Goal: Information Seeking & Learning: Learn about a topic

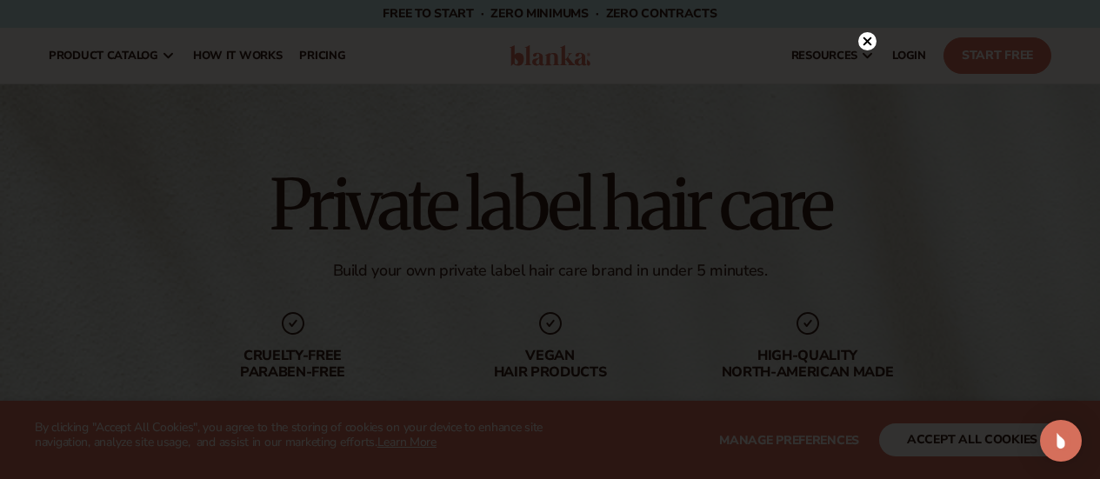
click at [867, 43] on icon at bounding box center [867, 41] width 9 height 9
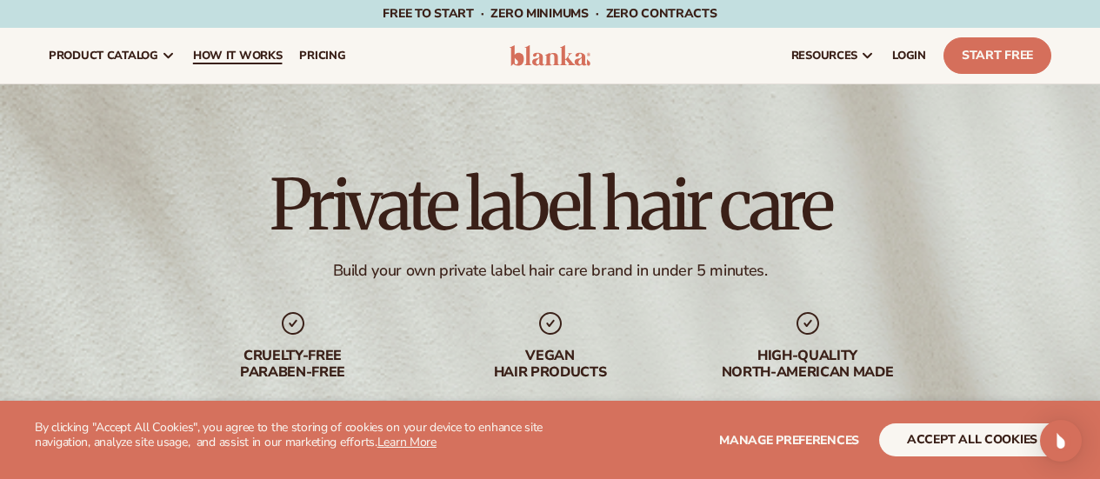
click at [248, 57] on span "How It Works" at bounding box center [238, 56] width 90 height 14
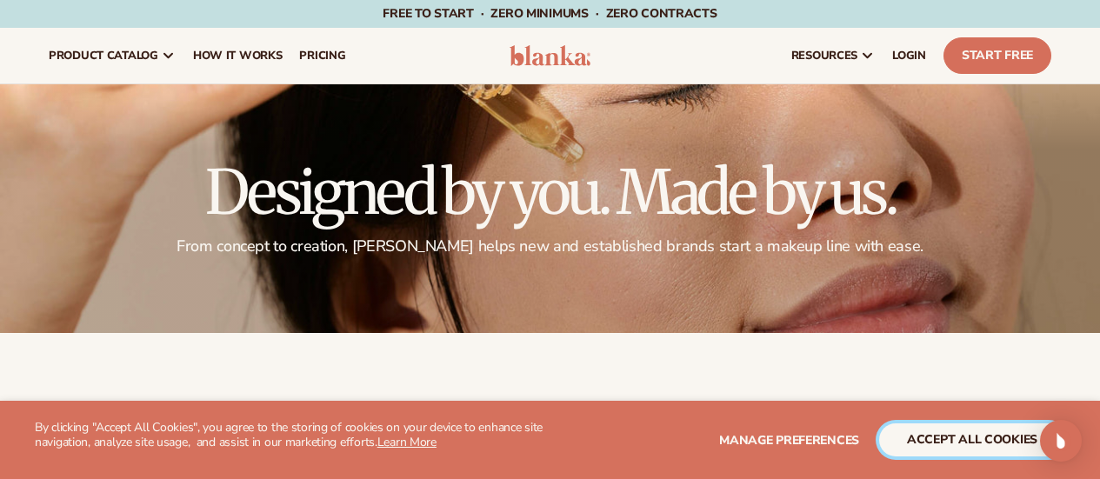
click at [931, 441] on button "accept all cookies" at bounding box center [972, 439] width 186 height 33
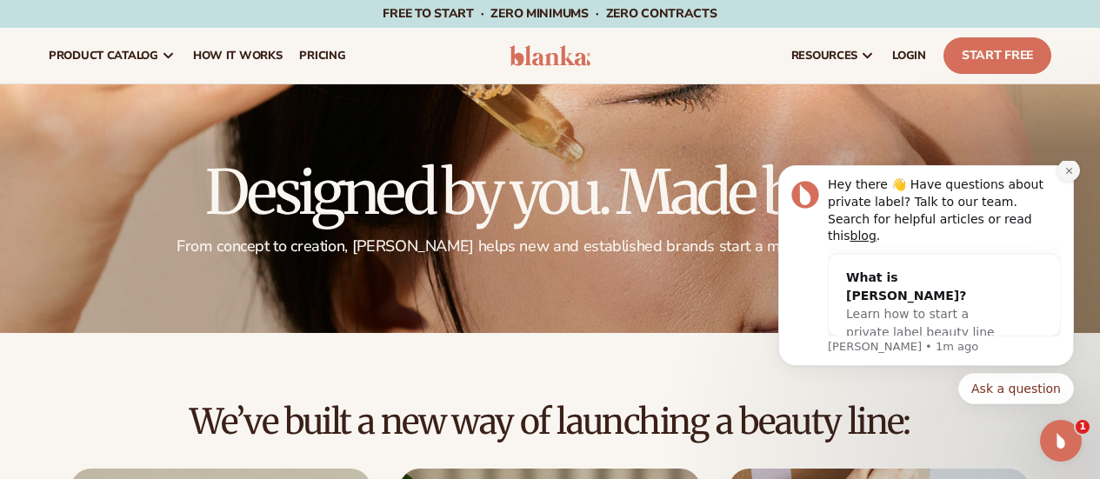
click at [1070, 176] on icon "Dismiss notification" at bounding box center [1069, 171] width 10 height 10
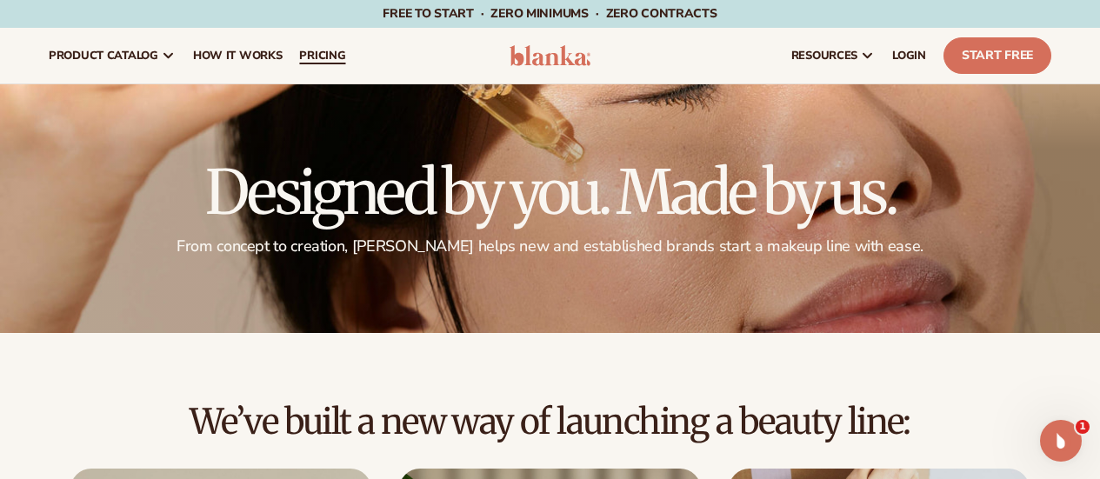
click at [333, 57] on span "pricing" at bounding box center [322, 56] width 46 height 14
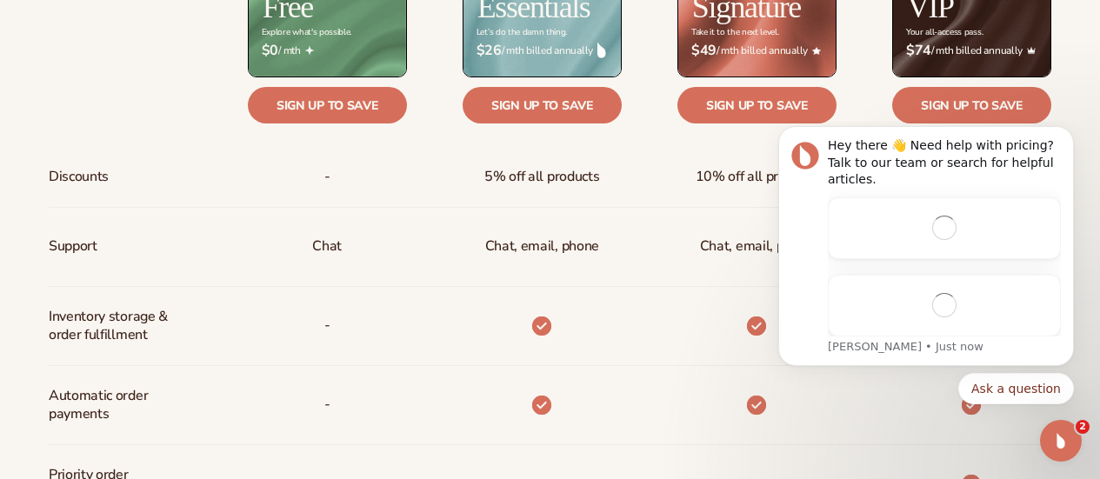
scroll to position [870, 0]
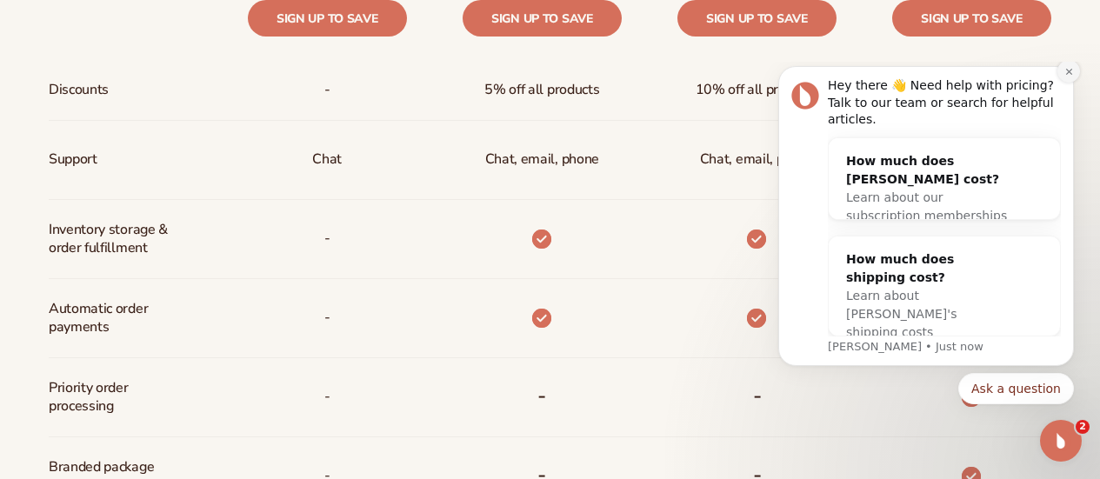
click at [1067, 83] on button "Dismiss notification" at bounding box center [1068, 71] width 23 height 23
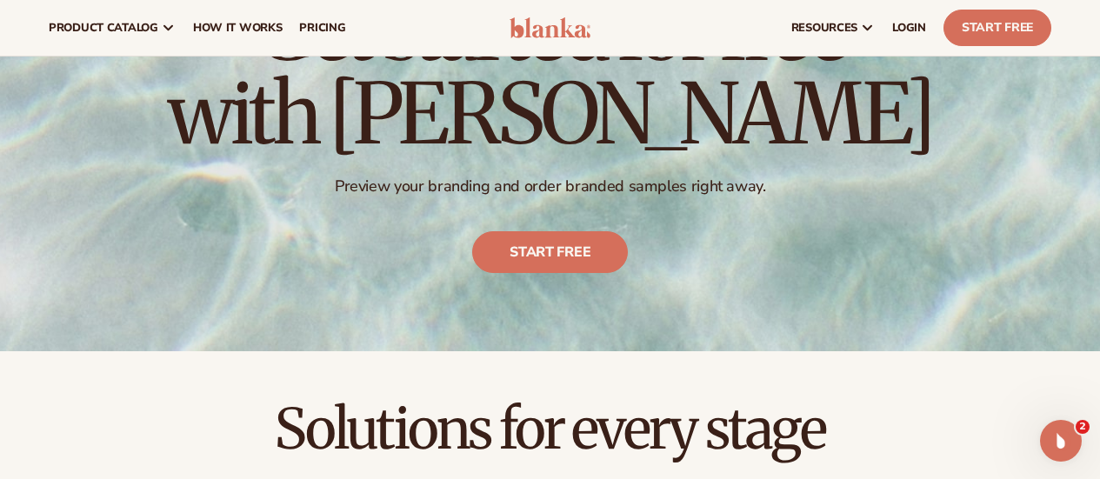
scroll to position [0, 0]
